Goal: Transaction & Acquisition: Purchase product/service

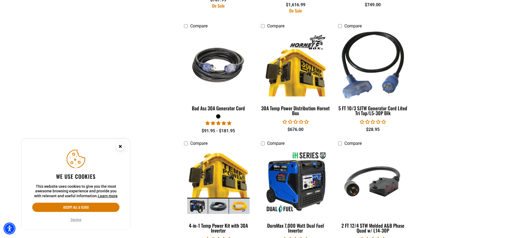
scroll to position [542, 0]
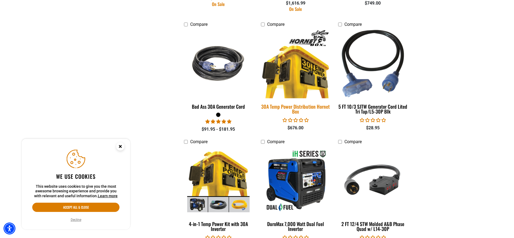
click at [305, 105] on div "30A Temp Power Distribution Hornet Box" at bounding box center [295, 109] width 69 height 10
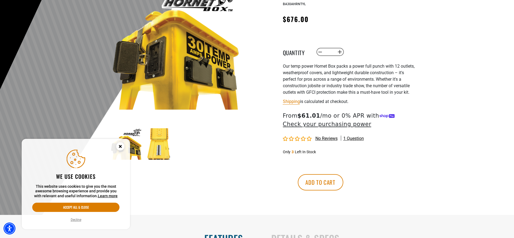
scroll to position [81, 0]
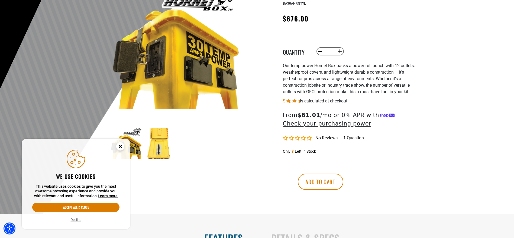
click at [121, 146] on circle "Close this option" at bounding box center [120, 146] width 8 height 8
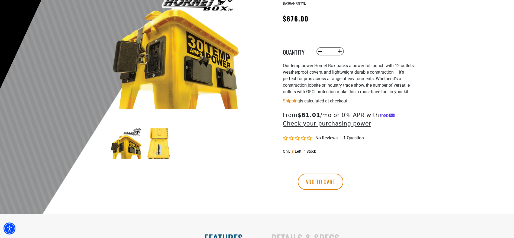
scroll to position [108, 0]
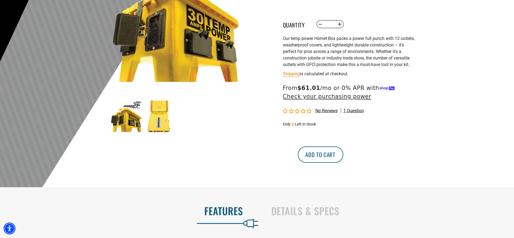
click at [344, 155] on button "Add to cart" at bounding box center [321, 154] width 46 height 16
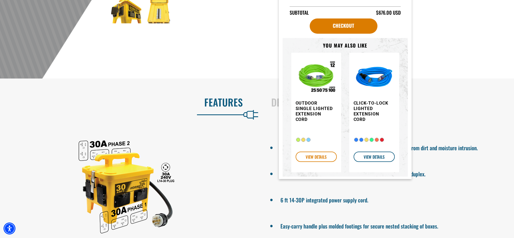
scroll to position [206, 0]
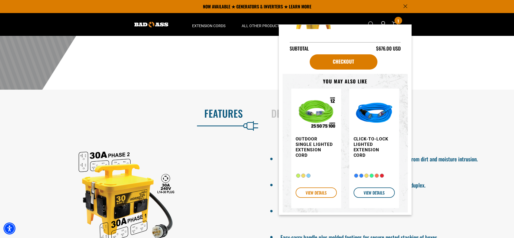
click at [305, 193] on link "VIEW DETAILS" at bounding box center [316, 192] width 41 height 10
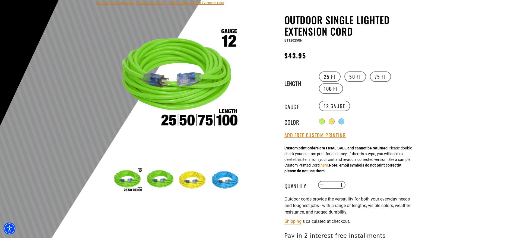
scroll to position [54, 0]
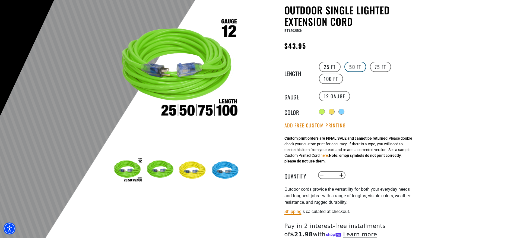
click at [361, 67] on label "50 FT" at bounding box center [355, 67] width 22 height 10
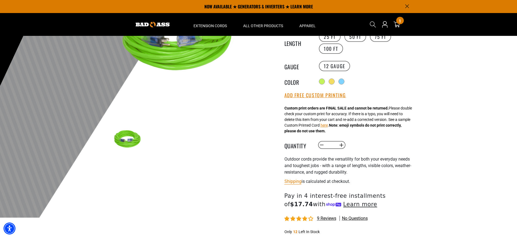
scroll to position [81, 0]
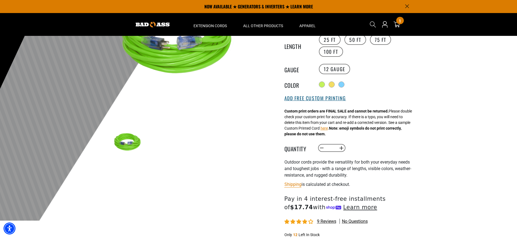
click at [328, 100] on button "Add Free Custom Printing" at bounding box center [315, 98] width 62 height 6
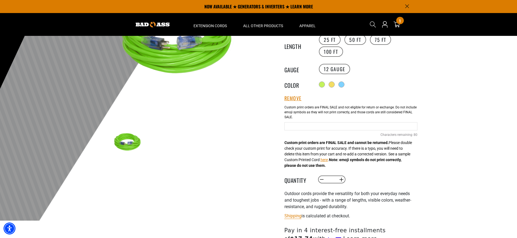
click at [300, 125] on input "Neon Green Cables" at bounding box center [350, 126] width 133 height 8
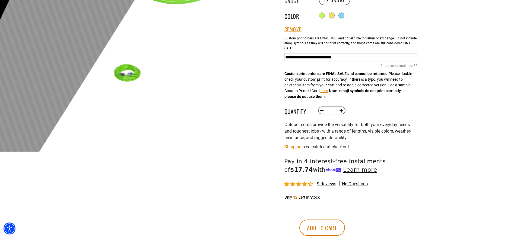
scroll to position [163, 0]
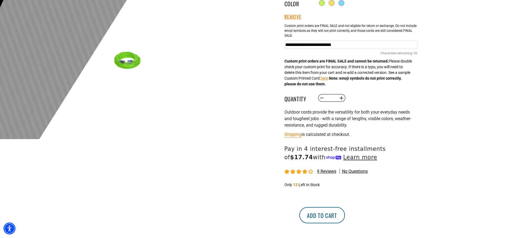
type input "**********"
click at [345, 213] on button "Add to cart" at bounding box center [322, 215] width 46 height 16
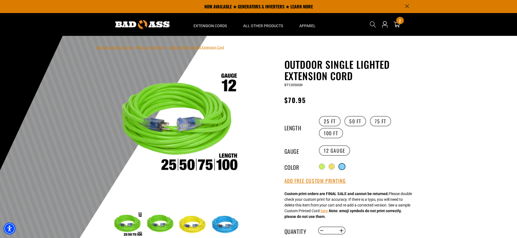
click at [342, 164] on div at bounding box center [341, 166] width 5 height 5
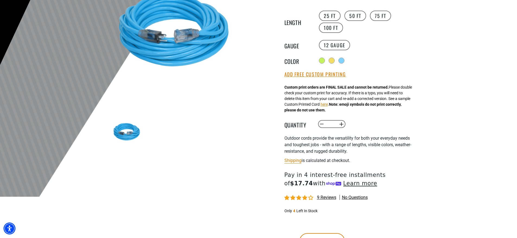
scroll to position [136, 0]
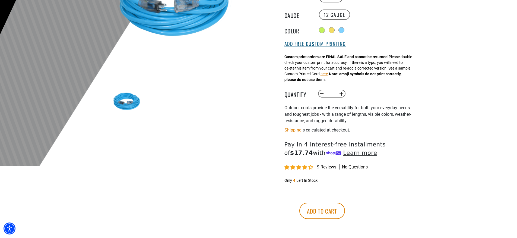
click at [309, 46] on button "Add Free Custom Printing" at bounding box center [315, 44] width 62 height 6
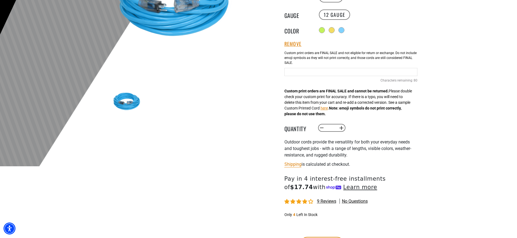
click at [296, 72] on input "text" at bounding box center [350, 72] width 133 height 8
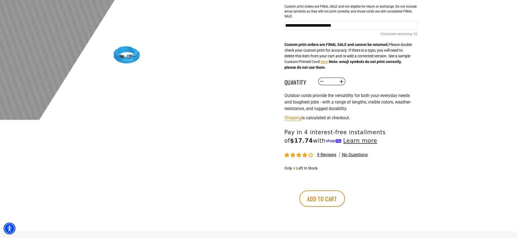
scroll to position [190, 0]
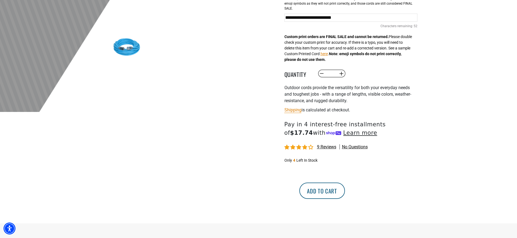
type input "**********"
click at [345, 190] on button "Add to cart" at bounding box center [322, 190] width 46 height 16
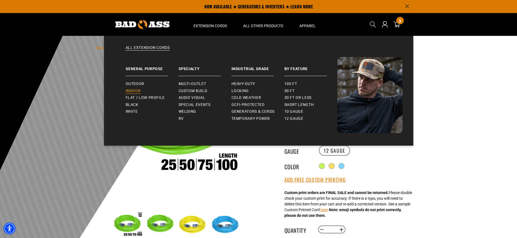
click at [137, 89] on span "Indoor" at bounding box center [133, 90] width 15 height 5
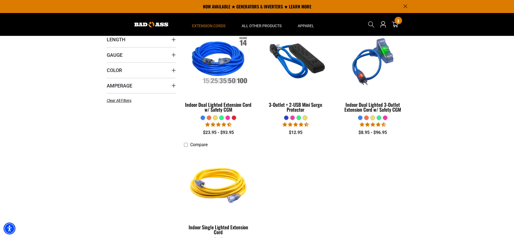
scroll to position [136, 0]
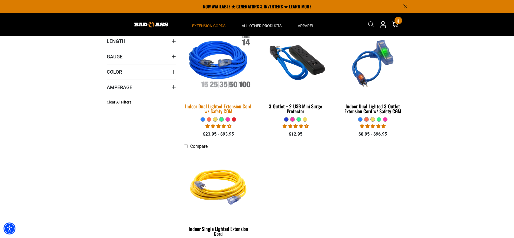
click at [229, 106] on div "Indoor Dual Lighted Extension Cord w/ Safety CGM" at bounding box center [218, 109] width 69 height 10
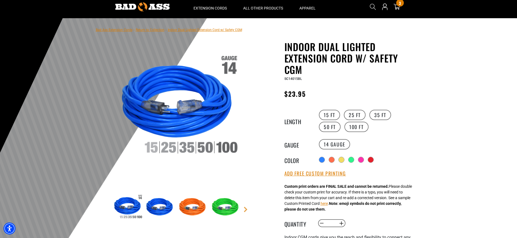
scroll to position [27, 0]
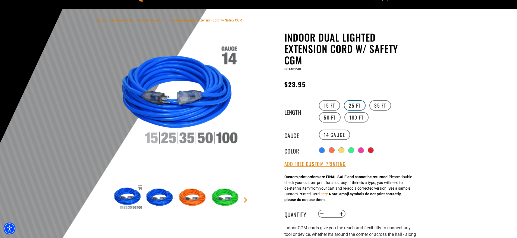
click at [351, 103] on label "25 FT" at bounding box center [355, 105] width 22 height 10
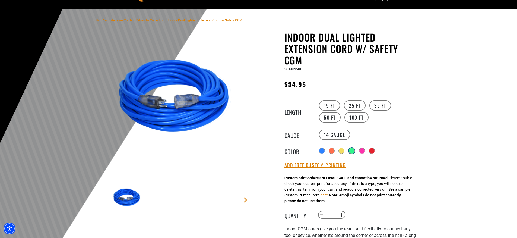
click at [352, 150] on div at bounding box center [351, 150] width 5 height 5
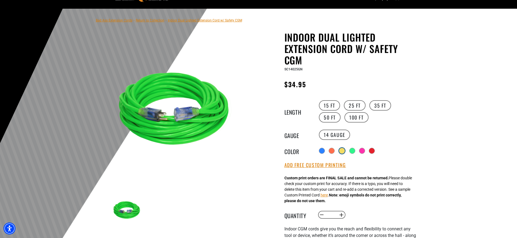
click at [342, 149] on div at bounding box center [341, 150] width 5 height 5
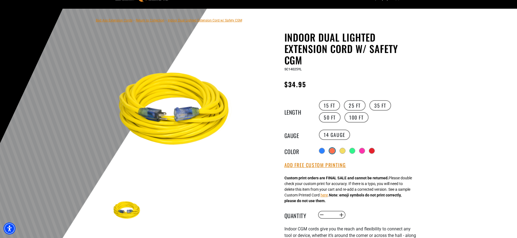
click at [331, 148] on div at bounding box center [331, 150] width 5 height 5
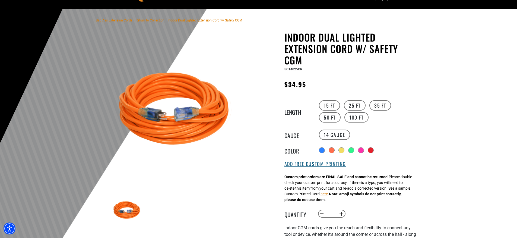
click at [324, 162] on button "Add Free Custom Printing" at bounding box center [315, 164] width 62 height 6
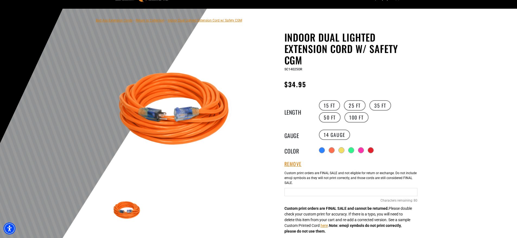
click at [314, 189] on input "text" at bounding box center [350, 192] width 133 height 8
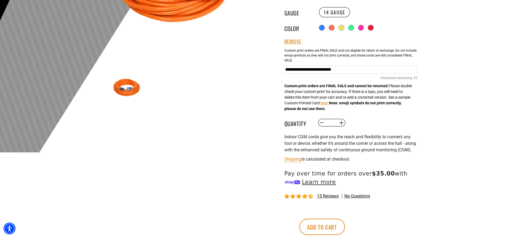
scroll to position [163, 0]
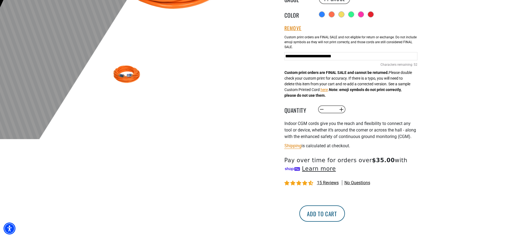
type input "**********"
click at [345, 217] on button "Add to cart" at bounding box center [322, 213] width 46 height 16
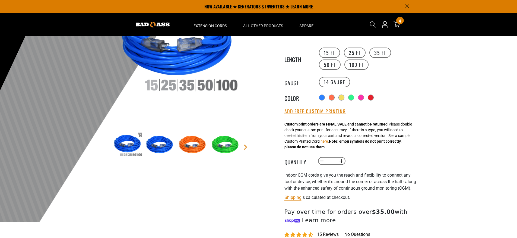
scroll to position [27, 0]
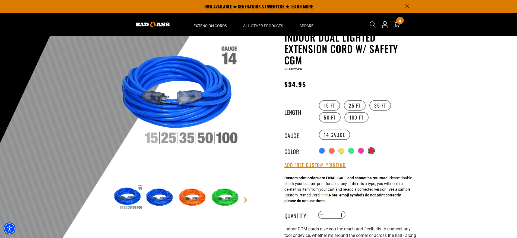
click at [371, 150] on div at bounding box center [370, 150] width 5 height 5
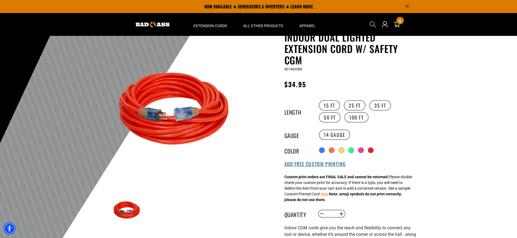
click at [333, 164] on button "Add Free Custom Printing" at bounding box center [315, 164] width 62 height 6
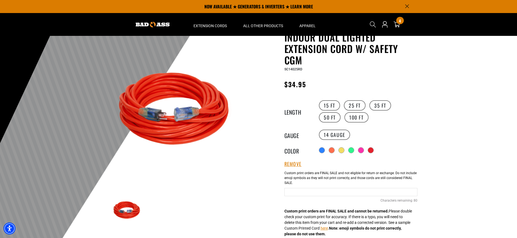
click at [308, 191] on input "text" at bounding box center [350, 192] width 133 height 8
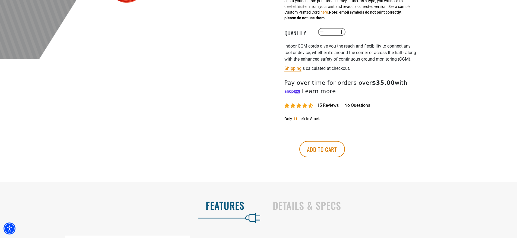
scroll to position [244, 0]
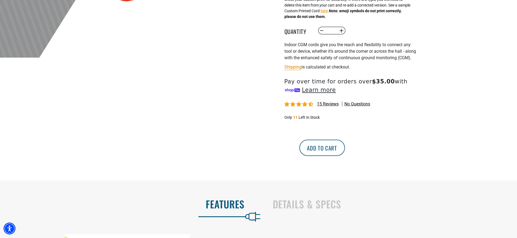
type input "**********"
click at [345, 155] on button "Add to cart" at bounding box center [322, 147] width 46 height 16
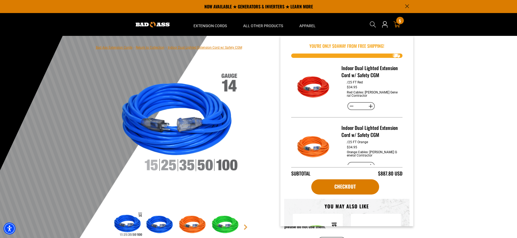
click at [397, 24] on icon at bounding box center [396, 24] width 7 height 7
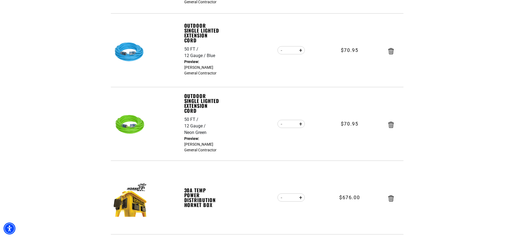
scroll to position [353, 0]
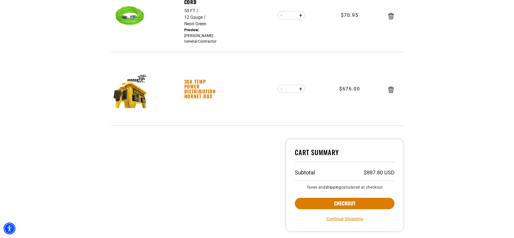
click at [206, 94] on link "30A Temp Power Distribution Hornet Box" at bounding box center [202, 89] width 37 height 20
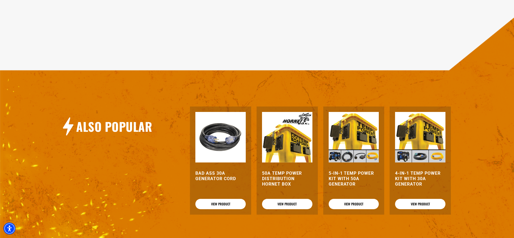
scroll to position [488, 0]
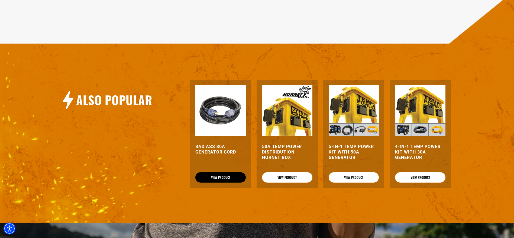
click at [216, 178] on link "View Product" at bounding box center [221, 177] width 50 height 10
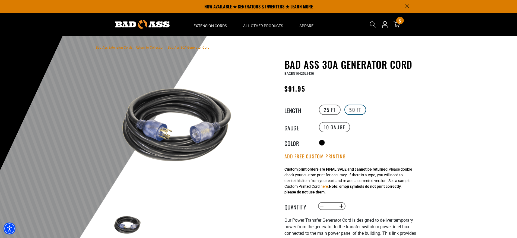
click at [350, 110] on label "50 FT" at bounding box center [355, 109] width 22 height 10
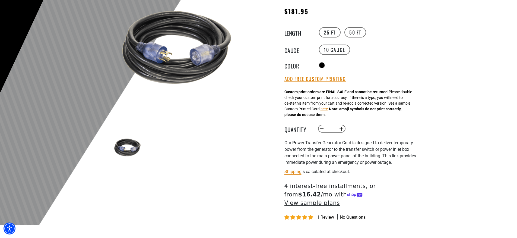
scroll to position [81, 0]
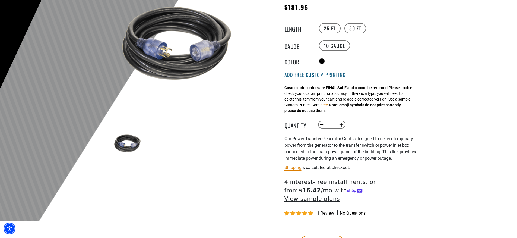
click at [317, 76] on button "Add Free Custom Printing" at bounding box center [315, 75] width 62 height 6
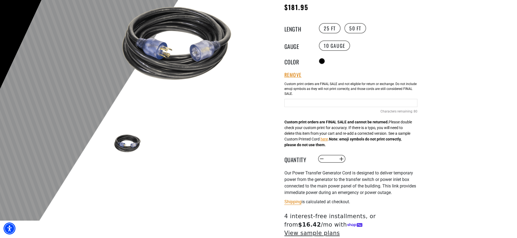
click at [307, 103] on input "Text field" at bounding box center [350, 103] width 133 height 8
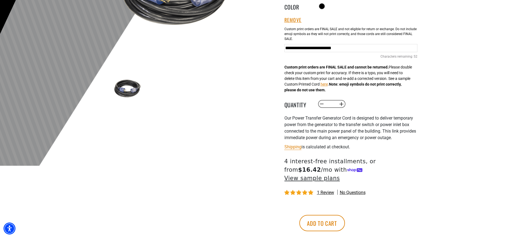
scroll to position [163, 0]
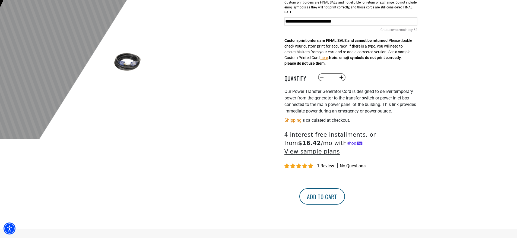
type input "**********"
click at [345, 188] on button "Add to cart" at bounding box center [322, 196] width 46 height 16
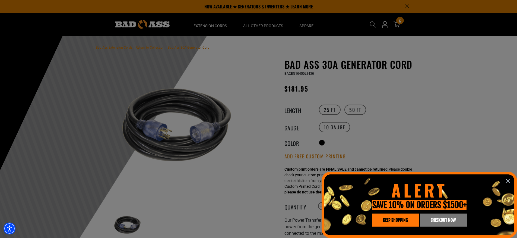
click at [447, 219] on span "CHECKOUT NOW" at bounding box center [442, 219] width 25 height 4
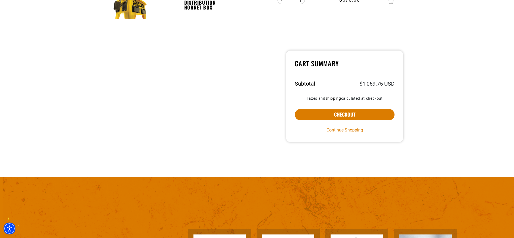
scroll to position [515, 0]
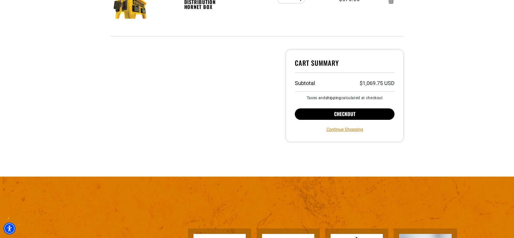
click at [377, 117] on button "Checkout" at bounding box center [345, 113] width 100 height 11
